Goal: Book appointment/travel/reservation

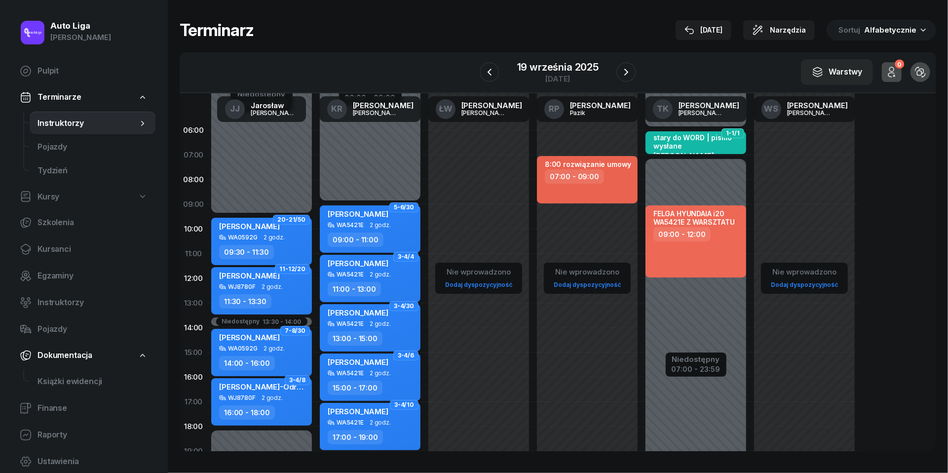
scroll to position [45, 0]
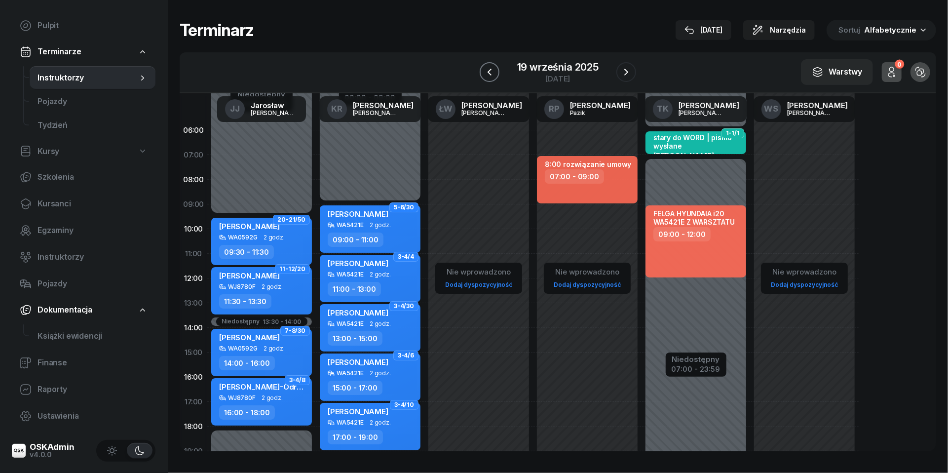
click at [495, 68] on icon "button" at bounding box center [490, 72] width 12 height 12
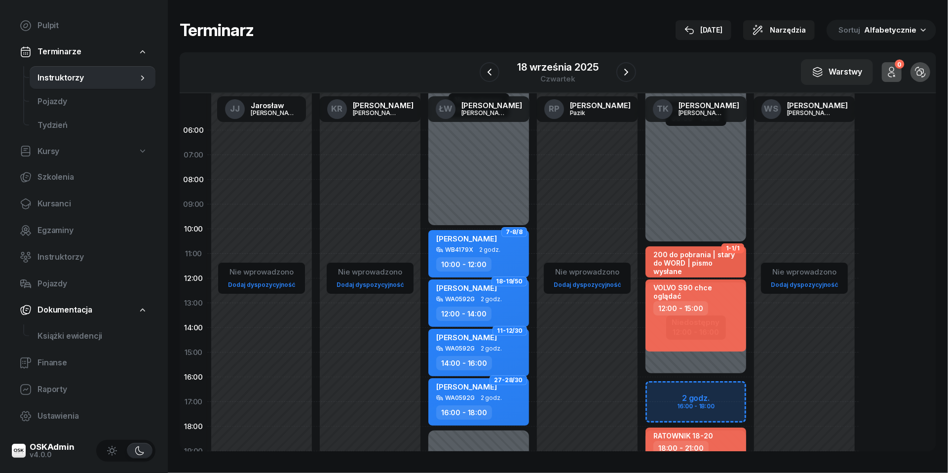
click at [669, 391] on div "Niedostępny 00:00 - 10:40 Niedostępny 18:00 - 23:59 Niedostępny 12:00 - 16:00 2…" at bounding box center [696, 352] width 109 height 469
select select "16"
select select "18"
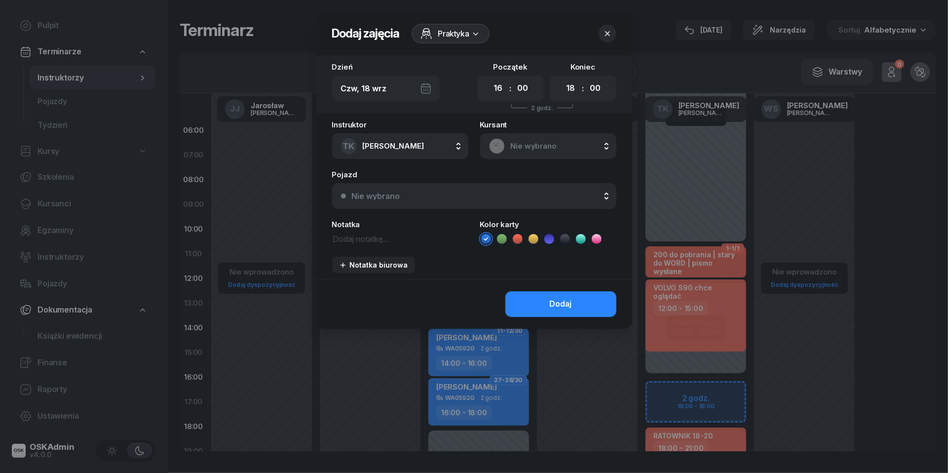
click at [524, 147] on span "Nie wybrano" at bounding box center [559, 146] width 97 height 13
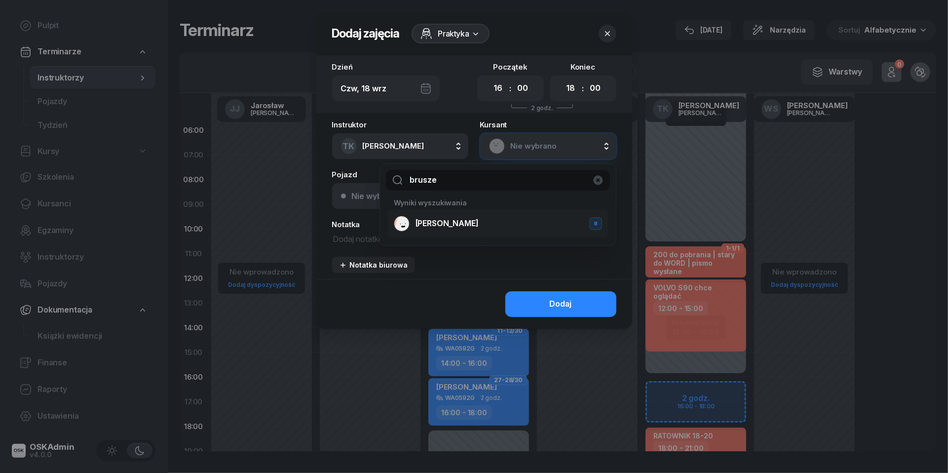
type input "brusze"
click at [447, 222] on span "[PERSON_NAME]" at bounding box center [447, 223] width 63 height 13
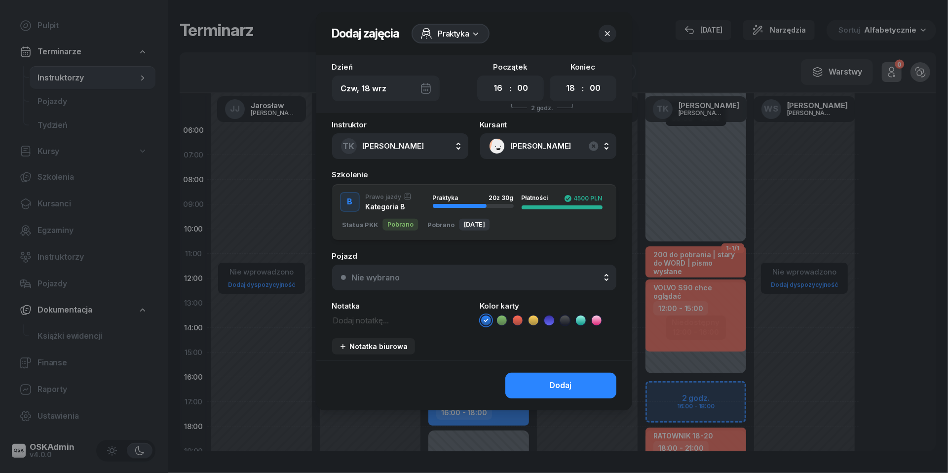
click at [470, 273] on div "Nie wybrano" at bounding box center [480, 277] width 256 height 8
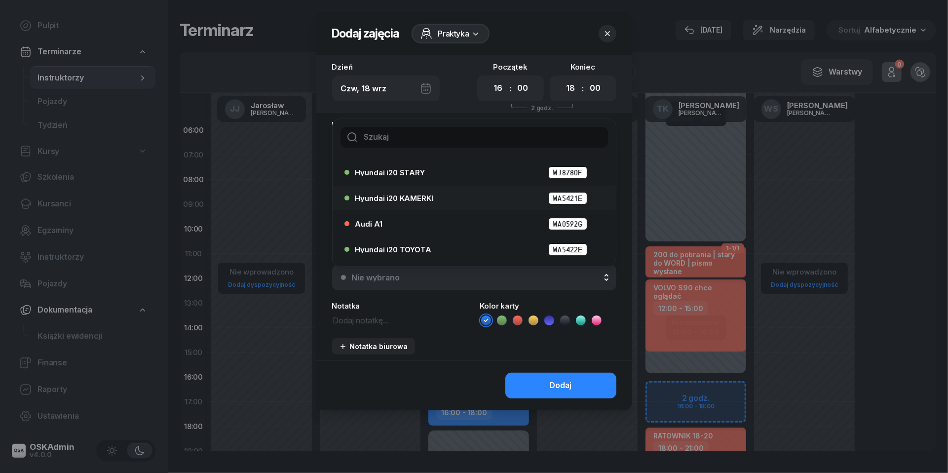
scroll to position [26, 0]
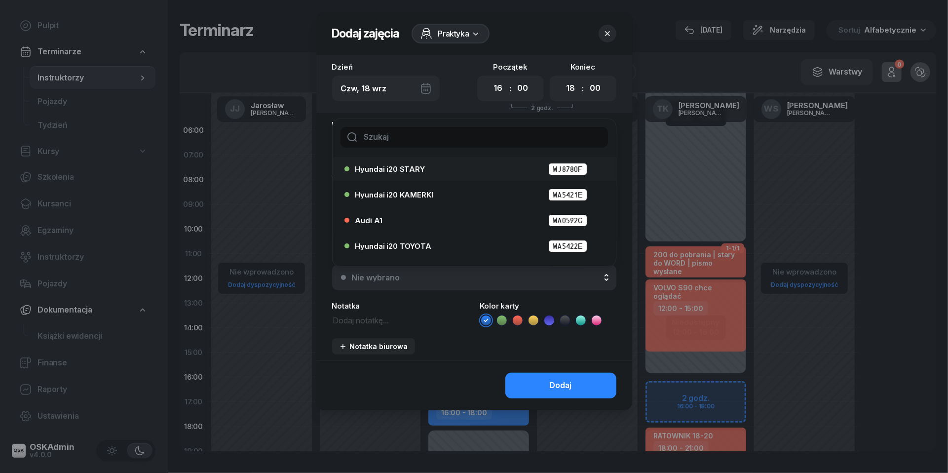
click at [426, 168] on div "Hyundai i20 STARY WJ8780F" at bounding box center [476, 169] width 243 height 12
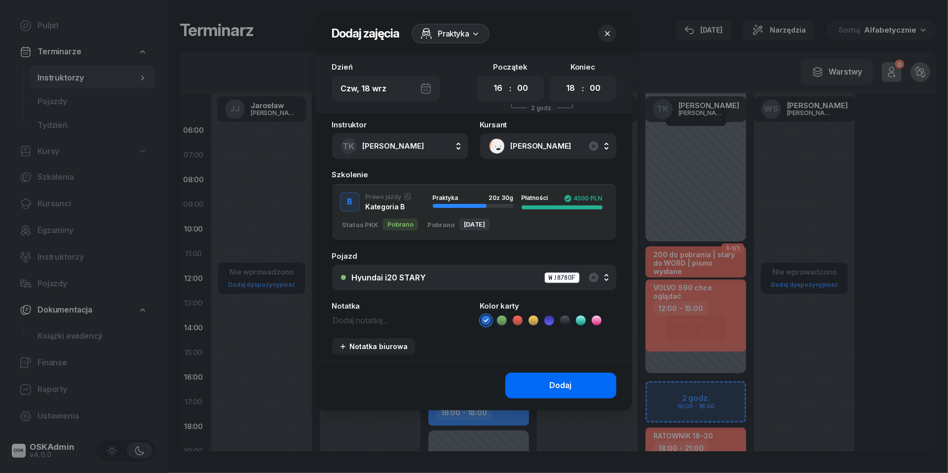
click at [586, 385] on button "Dodaj" at bounding box center [561, 386] width 111 height 26
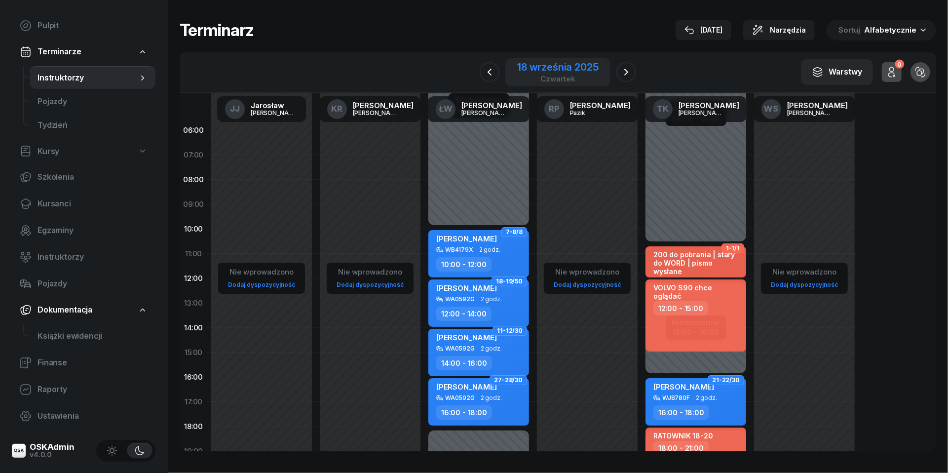
click at [535, 78] on div "czwartek" at bounding box center [557, 78] width 81 height 7
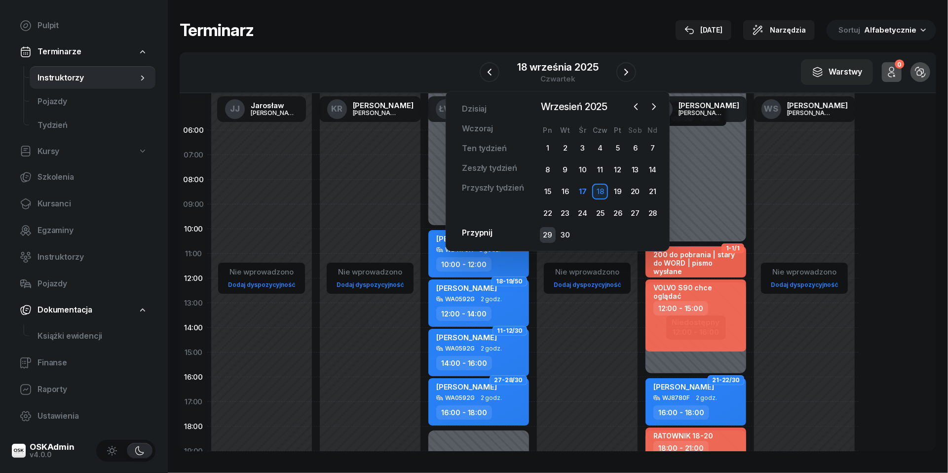
click at [544, 236] on div "29" at bounding box center [548, 235] width 16 height 16
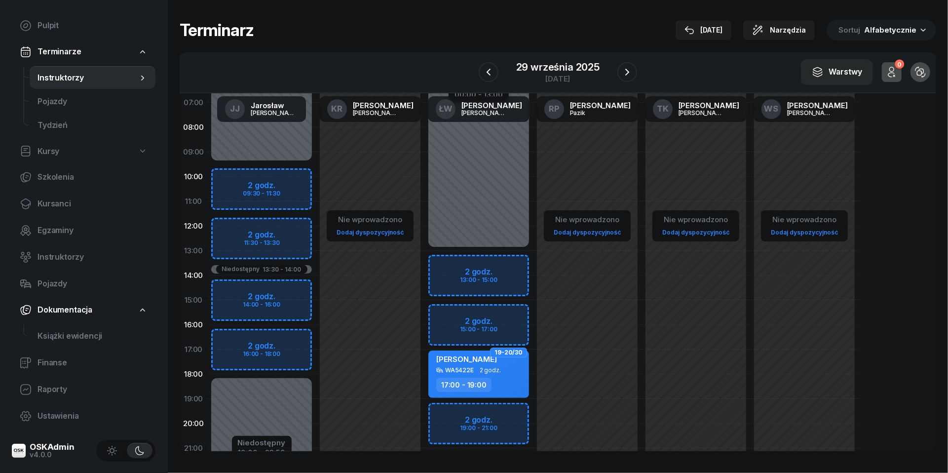
scroll to position [53, 0]
click at [630, 72] on icon "button" at bounding box center [628, 72] width 12 height 12
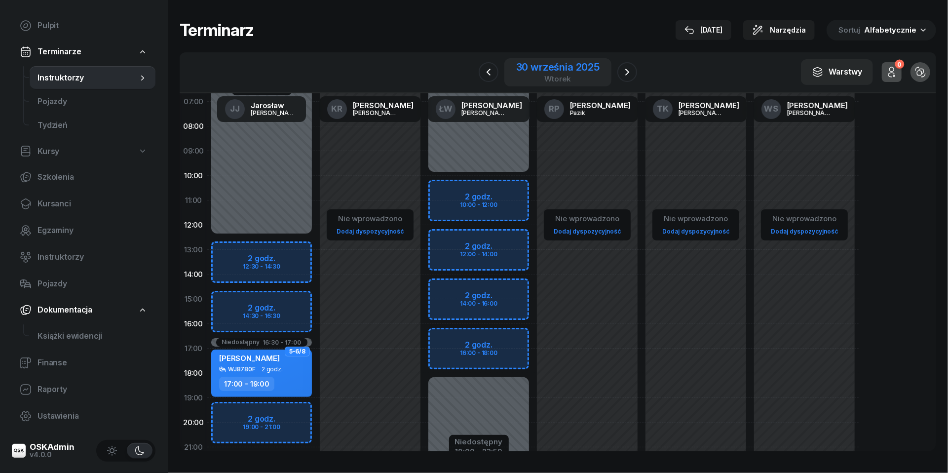
click at [572, 73] on div "[DATE]" at bounding box center [557, 72] width 83 height 20
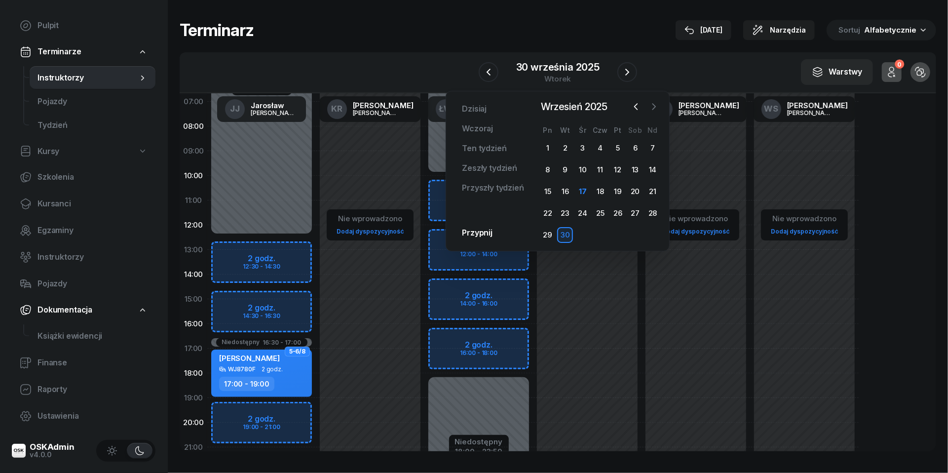
click at [656, 111] on icon "button" at bounding box center [654, 107] width 10 height 10
click at [466, 116] on link "Dzisiaj" at bounding box center [474, 109] width 40 height 20
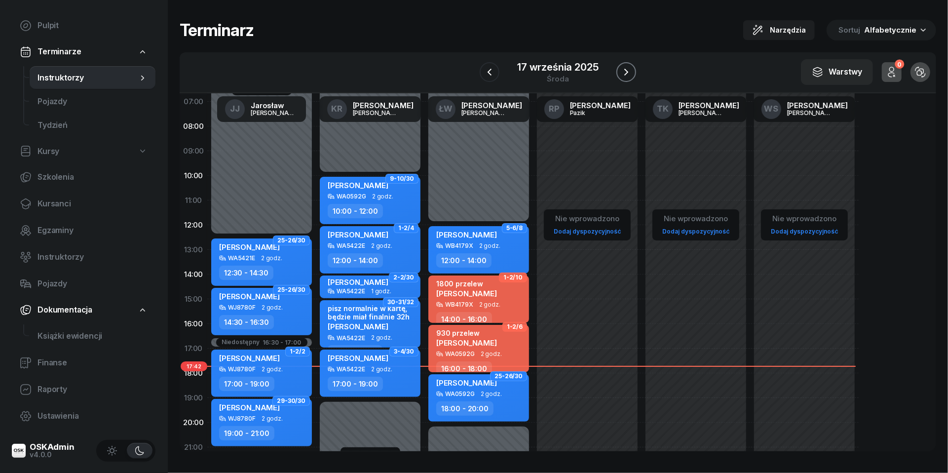
click at [625, 77] on icon "button" at bounding box center [627, 72] width 12 height 12
